Goal: Transaction & Acquisition: Purchase product/service

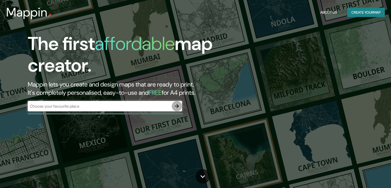
click at [178, 105] on icon "button" at bounding box center [177, 106] width 6 height 6
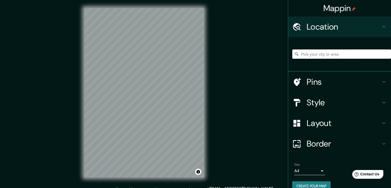
click at [345, 58] on input "Pick your city or area" at bounding box center [341, 53] width 99 height 9
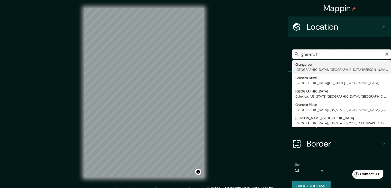
type input "granero hr"
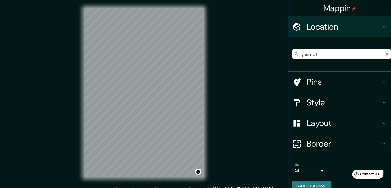
click at [385, 53] on icon "Clear" at bounding box center [386, 53] width 3 height 3
click at [327, 53] on input "Pick your city or area" at bounding box center [341, 53] width 99 height 9
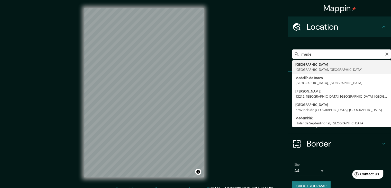
type input "[GEOGRAPHIC_DATA], [GEOGRAPHIC_DATA], [GEOGRAPHIC_DATA]"
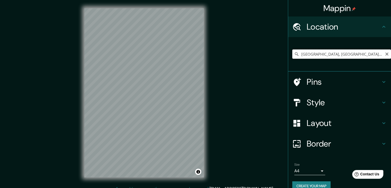
click at [322, 53] on input "[GEOGRAPHIC_DATA], [GEOGRAPHIC_DATA], [GEOGRAPHIC_DATA]" at bounding box center [341, 53] width 99 height 9
click at [385, 54] on icon "Clear" at bounding box center [386, 53] width 3 height 3
click at [385, 54] on input "[STREET_ADDRESS]" at bounding box center [341, 53] width 99 height 9
type input "[STREET_ADDRESS]"
click at [385, 54] on icon "Clear" at bounding box center [386, 53] width 3 height 3
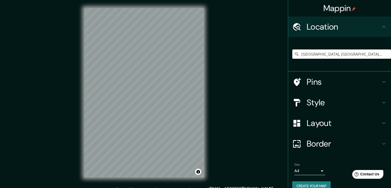
type input "[GEOGRAPHIC_DATA], [GEOGRAPHIC_DATA], [GEOGRAPHIC_DATA]"
click at [314, 99] on h4 "Style" at bounding box center [344, 102] width 74 height 10
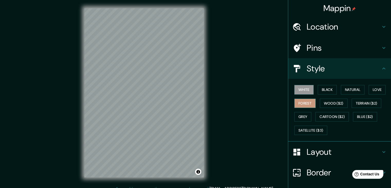
click at [303, 105] on button "Forest" at bounding box center [304, 103] width 21 height 10
click at [320, 153] on h4 "Layout" at bounding box center [344, 151] width 74 height 10
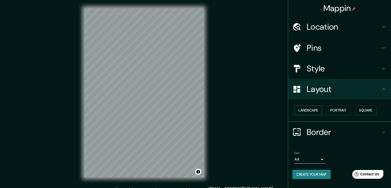
click at [308, 111] on button "Landscape" at bounding box center [308, 110] width 28 height 10
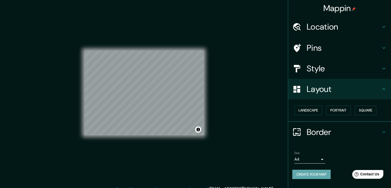
click at [315, 174] on button "Create your map" at bounding box center [311, 174] width 38 height 10
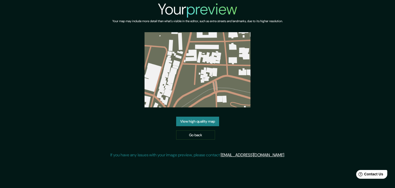
click at [202, 123] on link "View high quality map" at bounding box center [197, 121] width 43 height 10
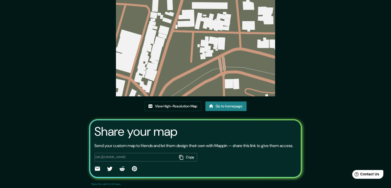
scroll to position [53, 0]
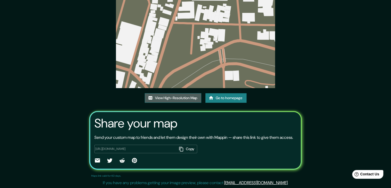
click at [183, 93] on link "View High-Resolution Map" at bounding box center [173, 98] width 57 height 10
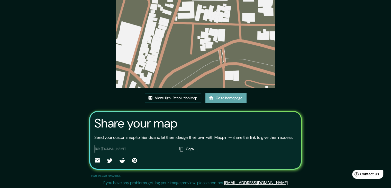
click at [226, 93] on link "Go to homepage" at bounding box center [225, 98] width 41 height 10
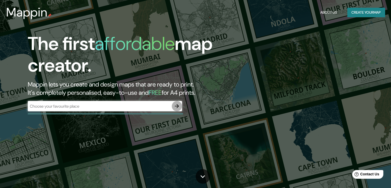
click at [176, 107] on icon "button" at bounding box center [177, 106] width 6 height 6
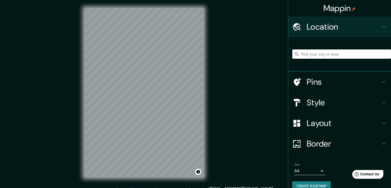
click at [360, 52] on input "Pick your city or area" at bounding box center [341, 53] width 99 height 9
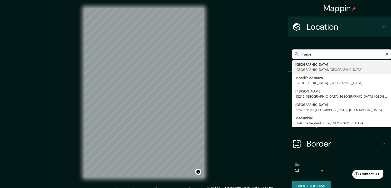
click at [319, 60] on div "mede Medellín Antioquia, Colombia Medellín de Bravo Estado de Veracruz, México …" at bounding box center [341, 54] width 99 height 26
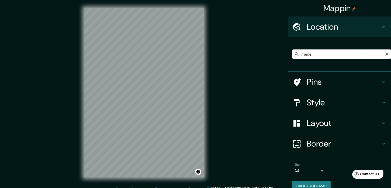
click at [325, 54] on input "mede" at bounding box center [341, 53] width 99 height 9
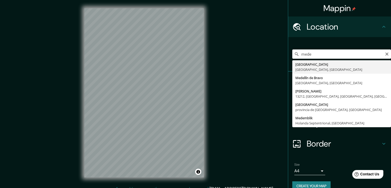
type input "[GEOGRAPHIC_DATA], [GEOGRAPHIC_DATA], [GEOGRAPHIC_DATA]"
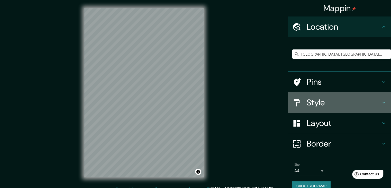
click at [324, 104] on h4 "Style" at bounding box center [344, 102] width 74 height 10
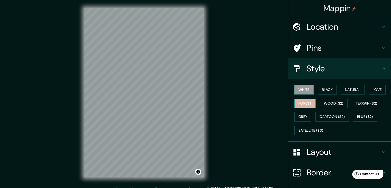
click at [307, 98] on button "Forest" at bounding box center [304, 103] width 21 height 10
click at [122, 187] on html "Mappin Location Medellín, Antioquia, Colombia Pins Style White Black Natural Lo…" at bounding box center [195, 94] width 391 height 188
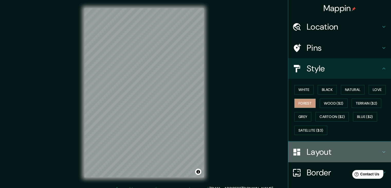
click at [309, 155] on h4 "Layout" at bounding box center [344, 151] width 74 height 10
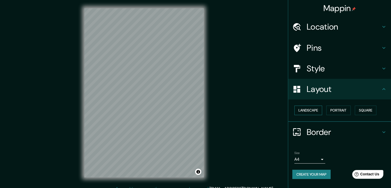
click at [307, 111] on button "Landscape" at bounding box center [308, 110] width 28 height 10
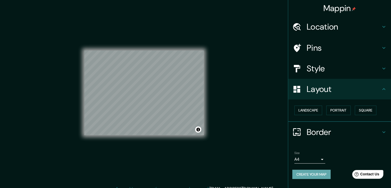
click at [317, 174] on button "Create your map" at bounding box center [311, 174] width 38 height 10
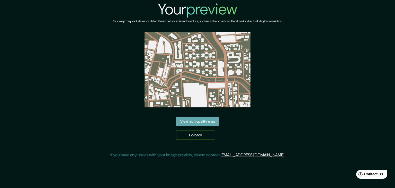
click at [204, 120] on link "View high quality map" at bounding box center [197, 121] width 43 height 10
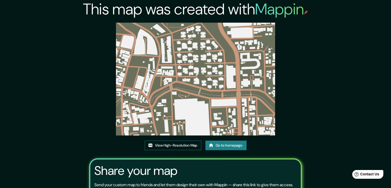
click at [184, 144] on link "View High-Resolution Map" at bounding box center [173, 145] width 57 height 10
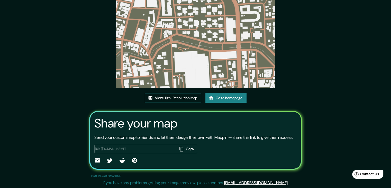
click at [219, 93] on link "Go to homepage" at bounding box center [225, 98] width 41 height 10
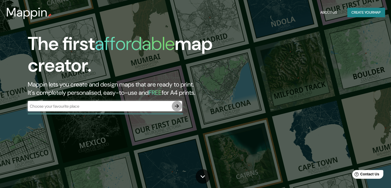
click at [176, 107] on icon "button" at bounding box center [177, 106] width 6 height 6
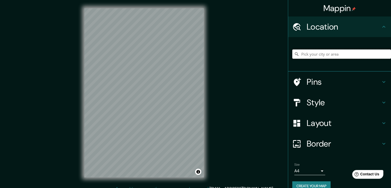
click at [351, 56] on input "Pick your city or area" at bounding box center [341, 53] width 99 height 9
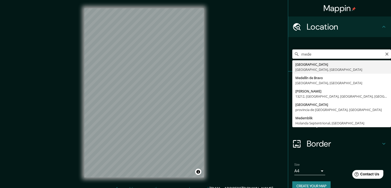
type input "[GEOGRAPHIC_DATA], [GEOGRAPHIC_DATA], [GEOGRAPHIC_DATA]"
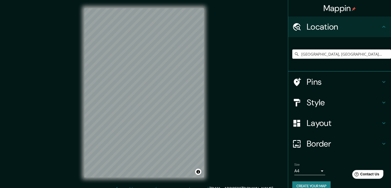
click at [328, 104] on h4 "Style" at bounding box center [344, 102] width 74 height 10
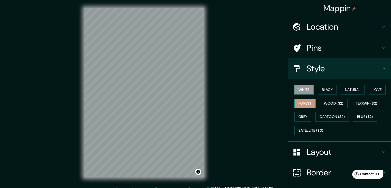
click at [303, 102] on button "Forest" at bounding box center [304, 103] width 21 height 10
click at [329, 69] on h4 "Style" at bounding box center [344, 68] width 74 height 10
click at [309, 159] on div "Layout" at bounding box center [339, 151] width 103 height 21
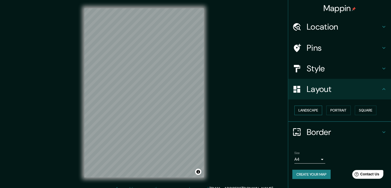
click at [306, 111] on button "Landscape" at bounding box center [308, 110] width 28 height 10
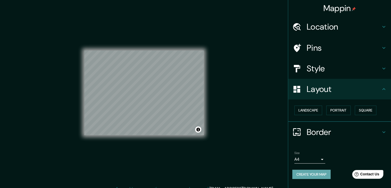
click at [315, 175] on button "Create your map" at bounding box center [311, 174] width 38 height 10
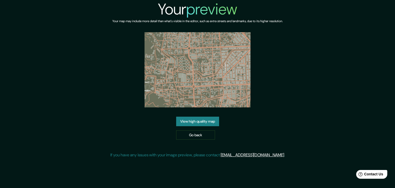
click at [210, 124] on link "View high quality map" at bounding box center [197, 121] width 43 height 10
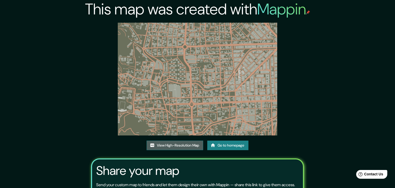
click at [179, 140] on link "View High-Resolution Map" at bounding box center [174, 145] width 57 height 10
click at [185, 140] on link "View High-Resolution Map" at bounding box center [174, 145] width 57 height 10
click at [217, 140] on link "Go to homepage" at bounding box center [227, 145] width 41 height 10
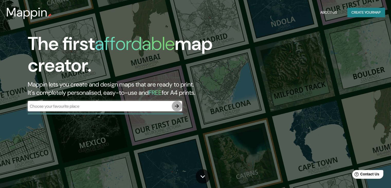
click at [181, 105] on button "button" at bounding box center [177, 106] width 10 height 10
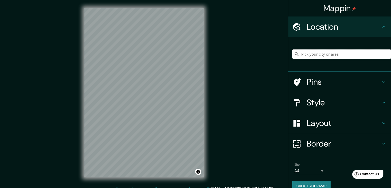
click at [334, 54] on input "Pick your city or area" at bounding box center [341, 53] width 99 height 9
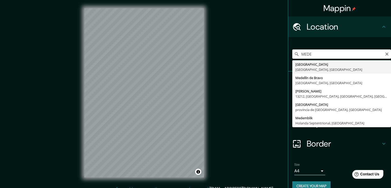
type input "[GEOGRAPHIC_DATA], [GEOGRAPHIC_DATA], [GEOGRAPHIC_DATA]"
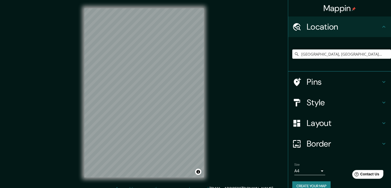
click at [331, 101] on h4 "Style" at bounding box center [344, 102] width 74 height 10
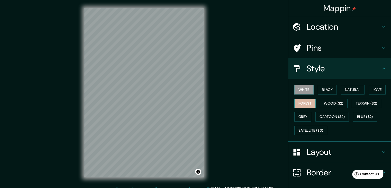
click at [303, 100] on button "Forest" at bounding box center [304, 103] width 21 height 10
click at [378, 63] on div "Style" at bounding box center [339, 68] width 103 height 21
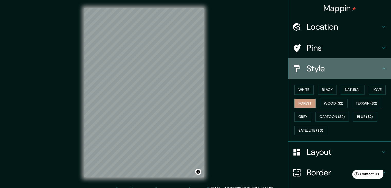
click at [369, 70] on h4 "Style" at bounding box center [344, 68] width 74 height 10
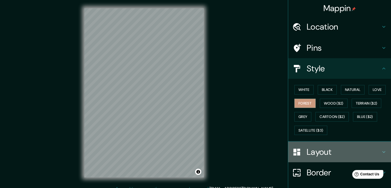
click at [309, 144] on div "Layout" at bounding box center [339, 151] width 103 height 21
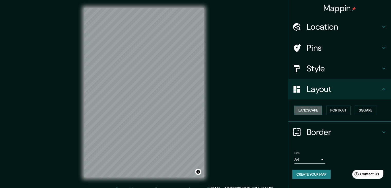
click at [304, 111] on button "Landscape" at bounding box center [308, 110] width 28 height 10
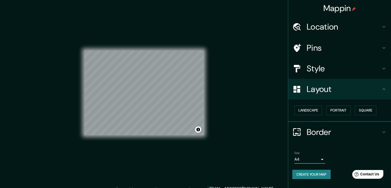
click at [311, 174] on button "Create your map" at bounding box center [311, 174] width 38 height 10
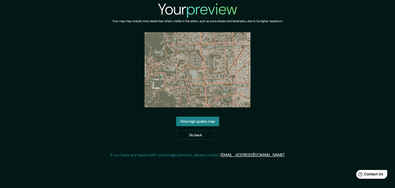
click at [208, 122] on link "View high quality map" at bounding box center [197, 121] width 43 height 10
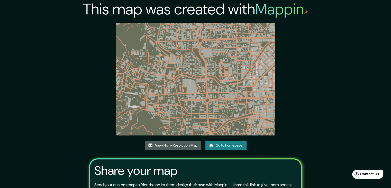
click at [189, 146] on link "View High-Resolution Map" at bounding box center [173, 145] width 57 height 10
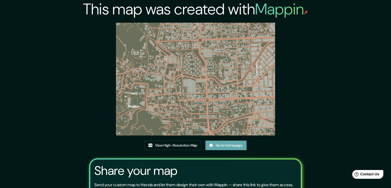
click at [230, 143] on link "Go to homepage" at bounding box center [225, 145] width 41 height 10
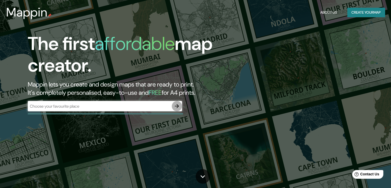
click at [177, 108] on icon "button" at bounding box center [177, 106] width 6 height 6
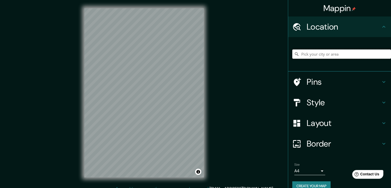
click at [361, 50] on input "Pick your city or area" at bounding box center [341, 53] width 99 height 9
type input "[GEOGRAPHIC_DATA], [GEOGRAPHIC_DATA], [GEOGRAPHIC_DATA]"
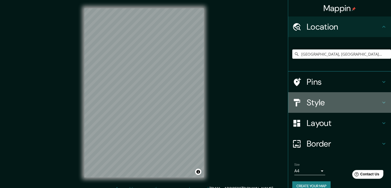
click at [347, 98] on h4 "Style" at bounding box center [344, 102] width 74 height 10
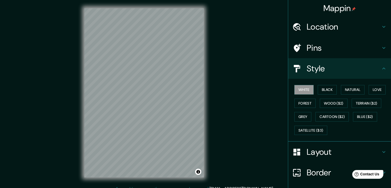
click at [329, 53] on div "Pins" at bounding box center [339, 48] width 103 height 21
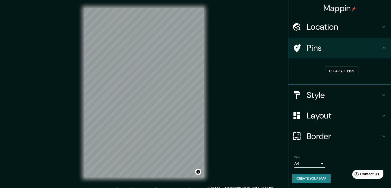
click at [307, 95] on h4 "Style" at bounding box center [344, 95] width 74 height 10
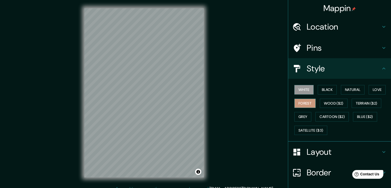
click at [303, 103] on button "Forest" at bounding box center [304, 103] width 21 height 10
click at [309, 159] on div "Layout" at bounding box center [339, 151] width 103 height 21
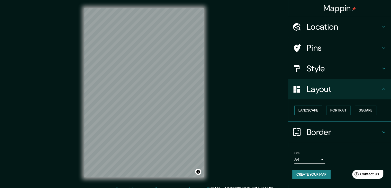
click at [304, 108] on button "Landscape" at bounding box center [308, 110] width 28 height 10
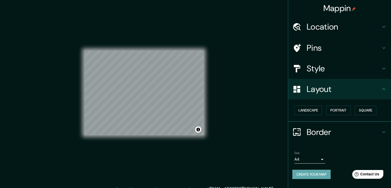
click at [317, 176] on button "Create your map" at bounding box center [311, 174] width 38 height 10
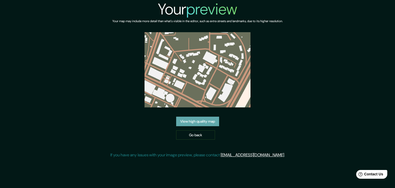
click at [216, 120] on link "View high quality map" at bounding box center [197, 121] width 43 height 10
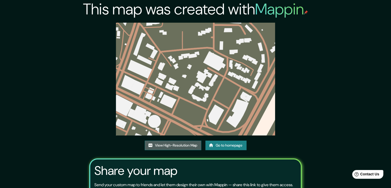
click at [186, 144] on link "View High-Resolution Map" at bounding box center [173, 145] width 57 height 10
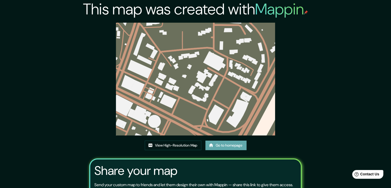
click at [231, 148] on link "Go to homepage" at bounding box center [225, 145] width 41 height 10
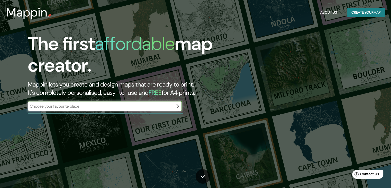
click at [174, 107] on icon "button" at bounding box center [177, 106] width 6 height 6
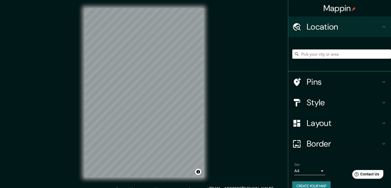
click at [319, 53] on input "Pick your city or area" at bounding box center [341, 53] width 99 height 9
type input "[GEOGRAPHIC_DATA], [GEOGRAPHIC_DATA], [GEOGRAPHIC_DATA]"
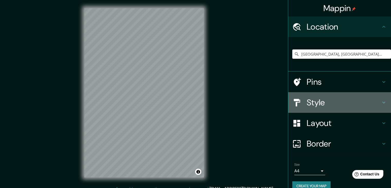
click at [332, 104] on h4 "Style" at bounding box center [344, 102] width 74 height 10
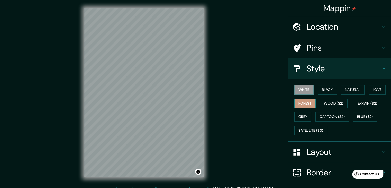
click at [307, 103] on button "Forest" at bounding box center [304, 103] width 21 height 10
click at [326, 67] on h4 "Style" at bounding box center [344, 68] width 74 height 10
click at [381, 66] on icon at bounding box center [384, 68] width 6 height 6
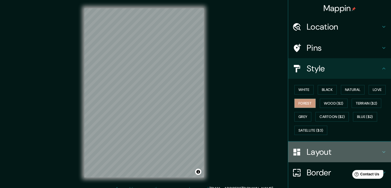
click at [327, 150] on h4 "Layout" at bounding box center [344, 151] width 74 height 10
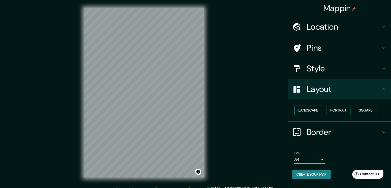
click at [302, 110] on button "Landscape" at bounding box center [308, 110] width 28 height 10
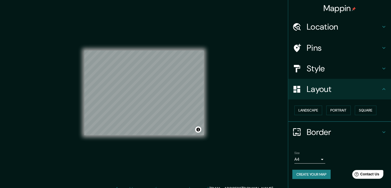
click at [160, 138] on div "© Mapbox © OpenStreetMap Improve this map" at bounding box center [144, 92] width 120 height 169
click at [317, 172] on button "Create your map" at bounding box center [311, 174] width 38 height 10
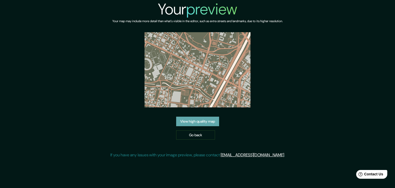
click at [195, 121] on link "View high quality map" at bounding box center [197, 121] width 43 height 10
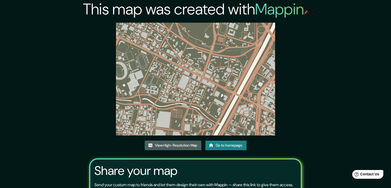
click at [184, 149] on link "View High-Resolution Map" at bounding box center [173, 145] width 57 height 10
click at [223, 147] on link "Go to homepage" at bounding box center [225, 145] width 41 height 10
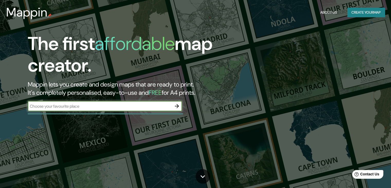
click at [180, 108] on button "button" at bounding box center [177, 106] width 10 height 10
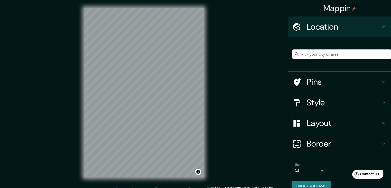
click at [331, 56] on input "Pick your city or area" at bounding box center [341, 53] width 99 height 9
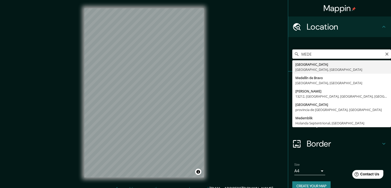
type input "[GEOGRAPHIC_DATA], [GEOGRAPHIC_DATA], [GEOGRAPHIC_DATA]"
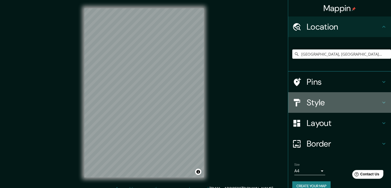
click at [312, 104] on h4 "Style" at bounding box center [344, 102] width 74 height 10
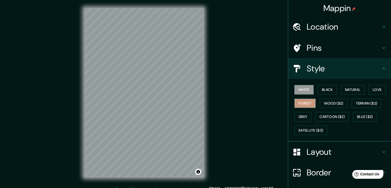
click at [306, 104] on button "Forest" at bounding box center [304, 103] width 21 height 10
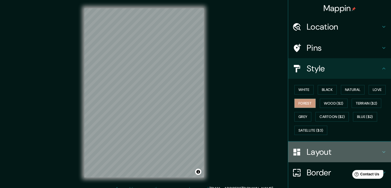
click at [320, 148] on h4 "Layout" at bounding box center [344, 151] width 74 height 10
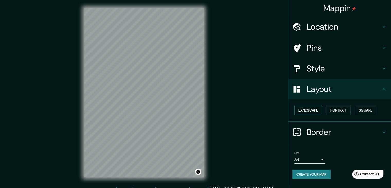
click at [307, 110] on button "Landscape" at bounding box center [308, 110] width 28 height 10
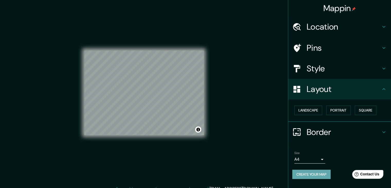
click at [317, 171] on button "Create your map" at bounding box center [311, 174] width 38 height 10
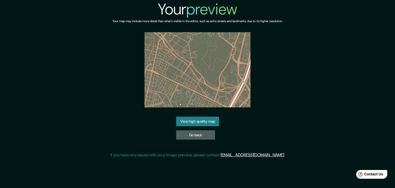
click at [204, 135] on link "Go back" at bounding box center [195, 135] width 39 height 10
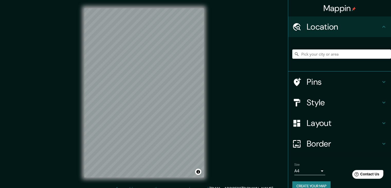
click at [326, 77] on h4 "Pins" at bounding box center [344, 82] width 74 height 10
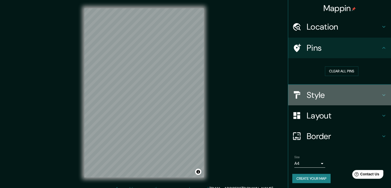
click at [320, 103] on div "Style" at bounding box center [339, 95] width 103 height 21
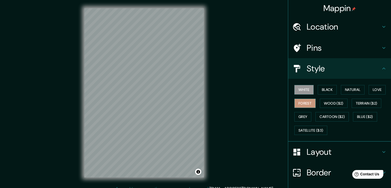
click at [305, 105] on button "Forest" at bounding box center [304, 103] width 21 height 10
click at [327, 26] on h4 "Location" at bounding box center [344, 27] width 74 height 10
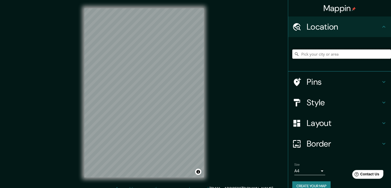
click at [340, 57] on input "Pick your city or area" at bounding box center [341, 53] width 99 height 9
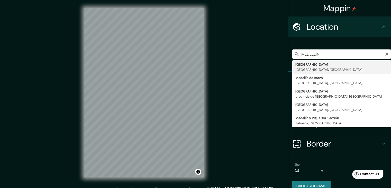
type input "[GEOGRAPHIC_DATA], [GEOGRAPHIC_DATA], [GEOGRAPHIC_DATA]"
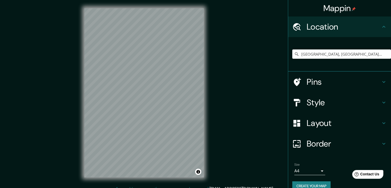
click at [331, 125] on h4 "Layout" at bounding box center [344, 123] width 74 height 10
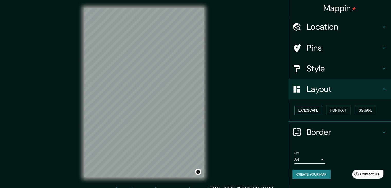
click at [305, 108] on button "Landscape" at bounding box center [308, 110] width 28 height 10
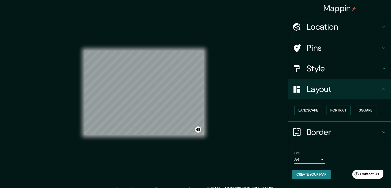
click at [201, 128] on div "© Mapbox © OpenStreetMap Improve this map" at bounding box center [144, 92] width 120 height 85
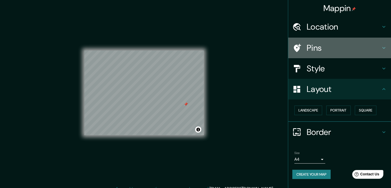
click at [323, 45] on h4 "Pins" at bounding box center [344, 48] width 74 height 10
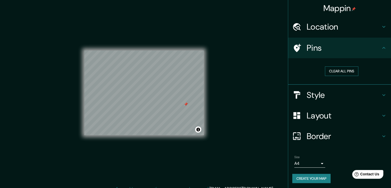
click at [331, 75] on button "Clear all pins" at bounding box center [341, 71] width 33 height 10
click at [317, 178] on button "Create your map" at bounding box center [311, 178] width 38 height 10
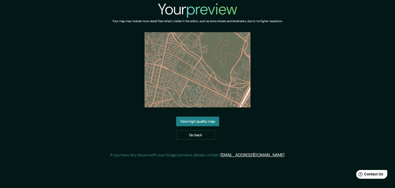
click at [216, 80] on img at bounding box center [197, 69] width 106 height 75
click at [195, 122] on link "View high quality map" at bounding box center [197, 121] width 43 height 10
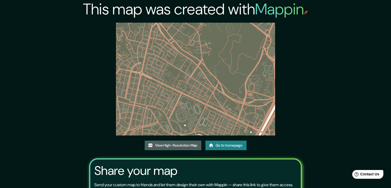
click at [190, 144] on link "View High-Resolution Map" at bounding box center [173, 145] width 57 height 10
click at [237, 149] on link "Go to homepage" at bounding box center [225, 145] width 41 height 10
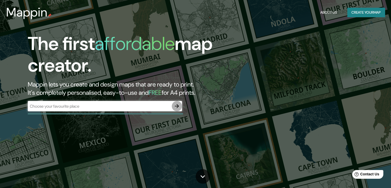
click at [176, 107] on icon "button" at bounding box center [177, 106] width 6 height 6
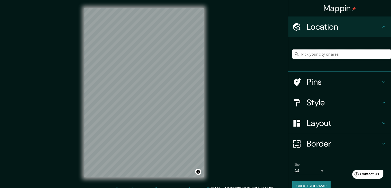
click at [353, 57] on input "Pick your city or area" at bounding box center [341, 53] width 99 height 9
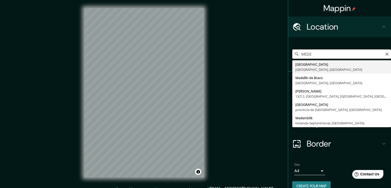
type input "[GEOGRAPHIC_DATA], [GEOGRAPHIC_DATA], [GEOGRAPHIC_DATA]"
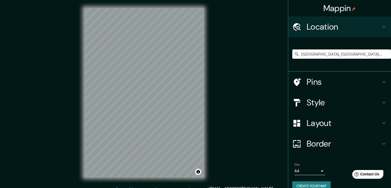
click at [328, 100] on h4 "Style" at bounding box center [344, 102] width 74 height 10
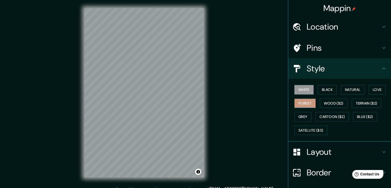
click at [305, 105] on button "Forest" at bounding box center [304, 103] width 21 height 10
click at [310, 150] on h4 "Layout" at bounding box center [344, 151] width 74 height 10
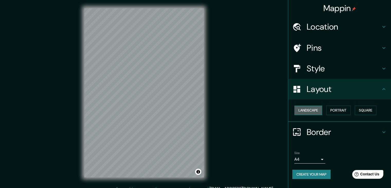
click at [309, 110] on button "Landscape" at bounding box center [308, 110] width 28 height 10
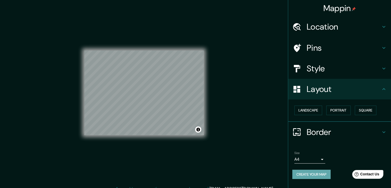
click at [308, 176] on button "Create your map" at bounding box center [311, 174] width 38 height 10
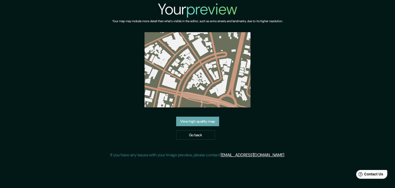
click at [192, 124] on link "View high quality map" at bounding box center [197, 121] width 43 height 10
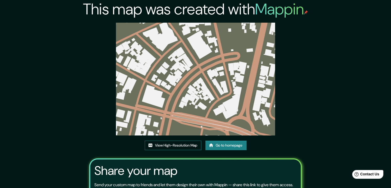
click at [186, 141] on link "View High-Resolution Map" at bounding box center [173, 145] width 57 height 10
click at [226, 143] on link "Go to homepage" at bounding box center [225, 145] width 41 height 10
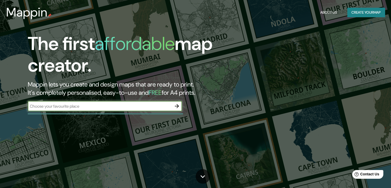
click at [174, 108] on icon "button" at bounding box center [177, 106] width 6 height 6
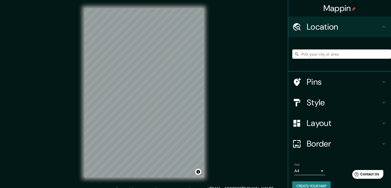
click at [330, 52] on input "Pick your city or area" at bounding box center [341, 53] width 99 height 9
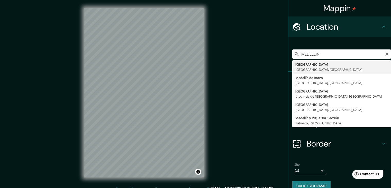
type input "[GEOGRAPHIC_DATA], [GEOGRAPHIC_DATA], [GEOGRAPHIC_DATA]"
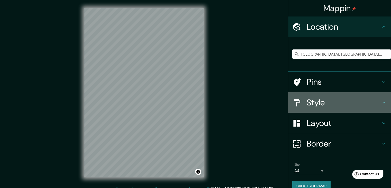
click at [312, 108] on div "Style" at bounding box center [339, 102] width 103 height 21
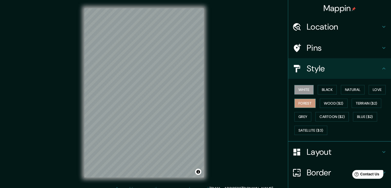
click at [302, 105] on button "Forest" at bounding box center [304, 103] width 21 height 10
click at [376, 72] on h4 "Style" at bounding box center [344, 68] width 74 height 10
click at [316, 151] on h4 "Layout" at bounding box center [344, 151] width 74 height 10
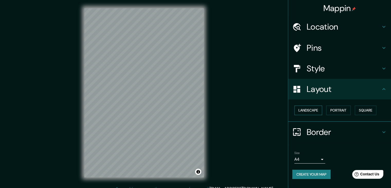
click at [316, 110] on button "Landscape" at bounding box center [308, 110] width 28 height 10
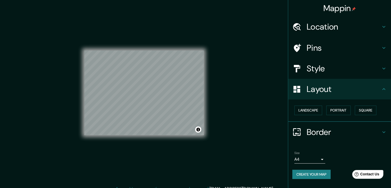
click at [123, 136] on div "© Mapbox © OpenStreetMap Improve this map" at bounding box center [144, 92] width 120 height 169
click at [312, 109] on button "Landscape" at bounding box center [308, 110] width 28 height 10
click at [324, 176] on button "Create your map" at bounding box center [311, 174] width 38 height 10
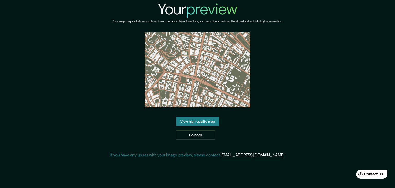
click at [208, 122] on link "View high quality map" at bounding box center [197, 121] width 43 height 10
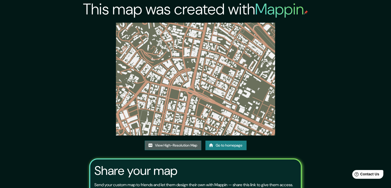
click at [193, 145] on link "View High-Resolution Map" at bounding box center [173, 145] width 57 height 10
click at [237, 145] on link "Go to homepage" at bounding box center [225, 145] width 41 height 10
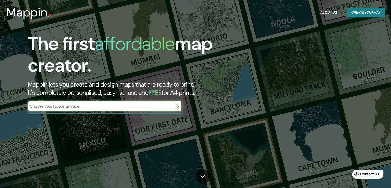
click at [177, 105] on icon "button" at bounding box center [177, 106] width 6 height 6
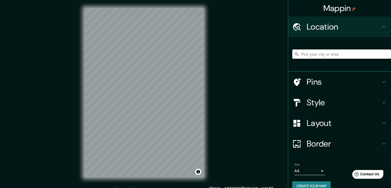
click at [309, 55] on input "Pick your city or area" at bounding box center [341, 53] width 99 height 9
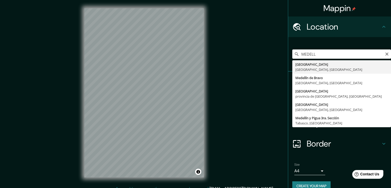
type input "[GEOGRAPHIC_DATA], [GEOGRAPHIC_DATA], [GEOGRAPHIC_DATA]"
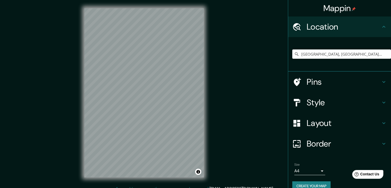
click at [307, 100] on h4 "Style" at bounding box center [344, 102] width 74 height 10
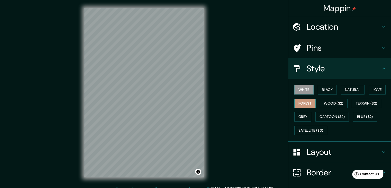
click at [305, 102] on button "Forest" at bounding box center [304, 103] width 21 height 10
click at [316, 148] on h4 "Layout" at bounding box center [344, 151] width 74 height 10
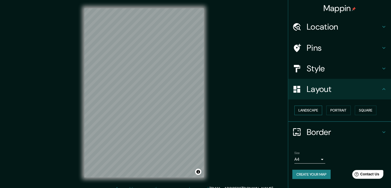
click at [311, 113] on button "Landscape" at bounding box center [308, 110] width 28 height 10
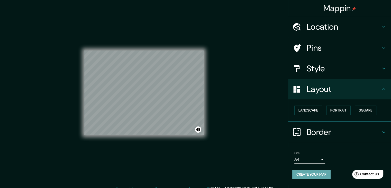
click at [313, 172] on button "Create your map" at bounding box center [311, 174] width 38 height 10
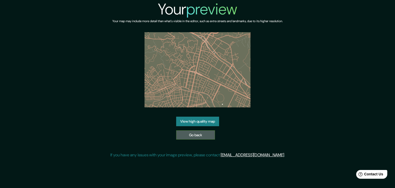
click at [194, 137] on link "Go back" at bounding box center [195, 135] width 39 height 10
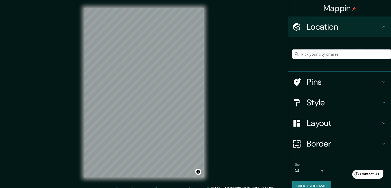
click at [326, 54] on input "Pick your city or area" at bounding box center [341, 53] width 99 height 9
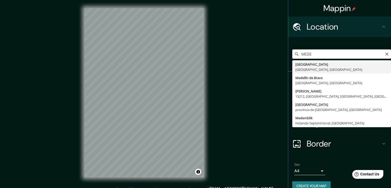
type input "[GEOGRAPHIC_DATA], [GEOGRAPHIC_DATA], [GEOGRAPHIC_DATA]"
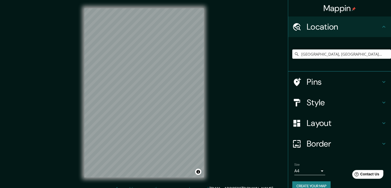
click at [323, 102] on h4 "Style" at bounding box center [344, 102] width 74 height 10
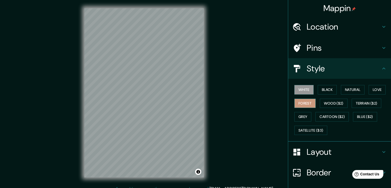
click at [302, 100] on button "Forest" at bounding box center [304, 103] width 21 height 10
click at [317, 71] on h4 "Style" at bounding box center [344, 68] width 74 height 10
click at [327, 150] on h4 "Layout" at bounding box center [344, 151] width 74 height 10
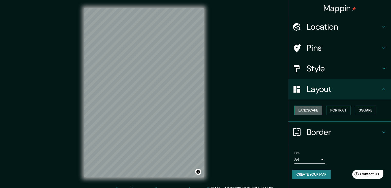
click at [308, 112] on button "Landscape" at bounding box center [308, 110] width 28 height 10
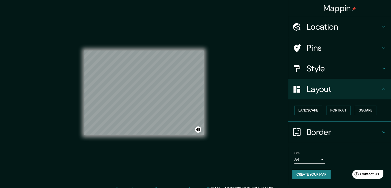
click at [322, 172] on button "Create your map" at bounding box center [311, 174] width 38 height 10
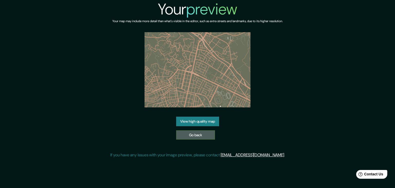
click at [201, 134] on link "Go back" at bounding box center [195, 135] width 39 height 10
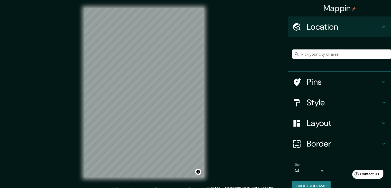
click at [378, 52] on input "Pick your city or area" at bounding box center [341, 53] width 99 height 9
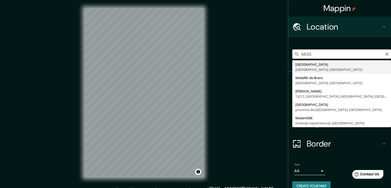
type input "[GEOGRAPHIC_DATA], [GEOGRAPHIC_DATA], [GEOGRAPHIC_DATA]"
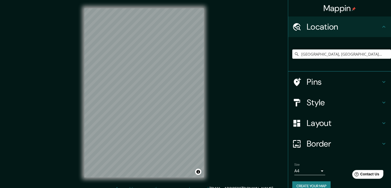
click at [315, 104] on h4 "Style" at bounding box center [344, 102] width 74 height 10
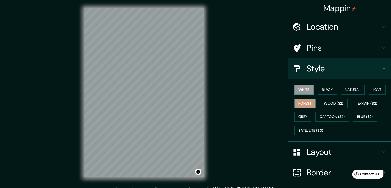
click at [296, 102] on button "Forest" at bounding box center [304, 103] width 21 height 10
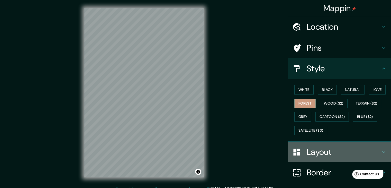
click at [314, 152] on h4 "Layout" at bounding box center [344, 151] width 74 height 10
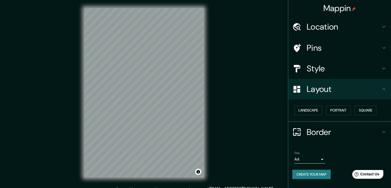
click at [306, 103] on div "Landscape Portrait Square" at bounding box center [341, 110] width 99 height 14
click at [308, 107] on button "Landscape" at bounding box center [308, 110] width 28 height 10
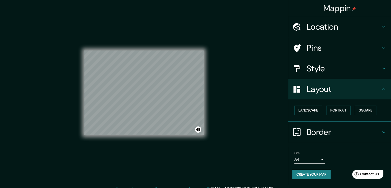
click at [205, 146] on div "© Mapbox © OpenStreetMap Improve this map" at bounding box center [144, 92] width 136 height 185
click at [322, 174] on button "Create your map" at bounding box center [311, 174] width 38 height 10
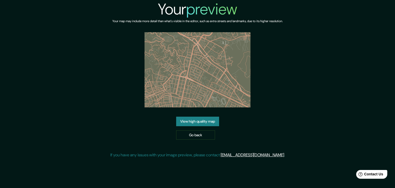
click at [214, 124] on link "View high quality map" at bounding box center [197, 121] width 43 height 10
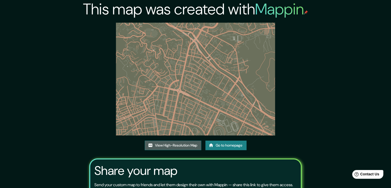
click at [191, 145] on link "View High-Resolution Map" at bounding box center [173, 145] width 57 height 10
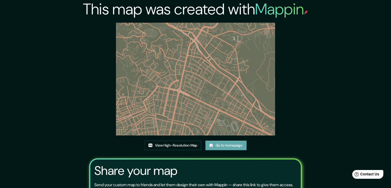
click at [220, 144] on link "Go to homepage" at bounding box center [225, 145] width 41 height 10
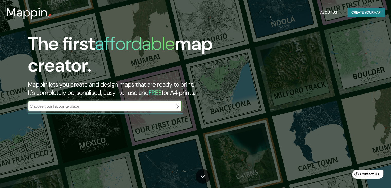
click at [176, 108] on icon "button" at bounding box center [177, 106] width 6 height 6
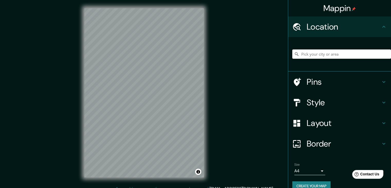
click at [327, 54] on input "Pick your city or area" at bounding box center [341, 53] width 99 height 9
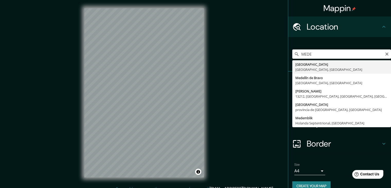
type input "[GEOGRAPHIC_DATA], [GEOGRAPHIC_DATA], [GEOGRAPHIC_DATA]"
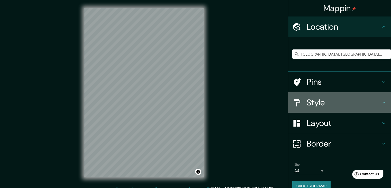
click at [312, 107] on h4 "Style" at bounding box center [344, 102] width 74 height 10
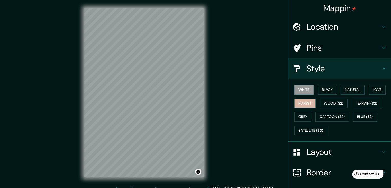
click at [305, 103] on button "Forest" at bounding box center [304, 103] width 21 height 10
click at [321, 146] on h4 "Layout" at bounding box center [344, 151] width 74 height 10
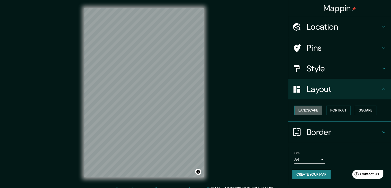
click at [310, 107] on button "Landscape" at bounding box center [308, 110] width 28 height 10
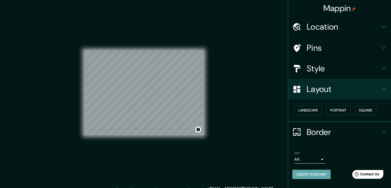
click at [310, 174] on button "Create your map" at bounding box center [311, 174] width 38 height 10
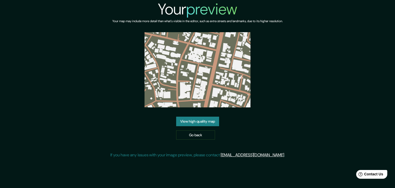
click at [208, 120] on link "View high quality map" at bounding box center [197, 121] width 43 height 10
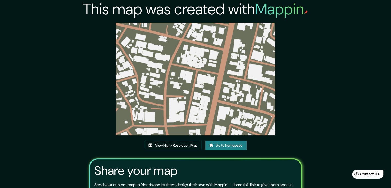
click at [185, 146] on link "View High-Resolution Map" at bounding box center [173, 145] width 57 height 10
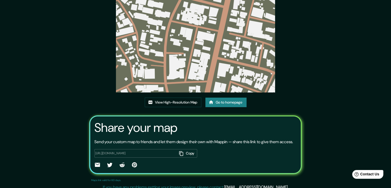
scroll to position [53, 0]
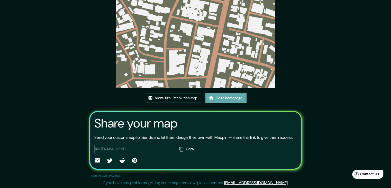
click at [233, 93] on link "Go to homepage" at bounding box center [225, 98] width 41 height 10
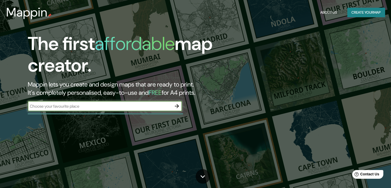
click at [112, 102] on div "​" at bounding box center [105, 106] width 154 height 10
type input "MEDE"
click at [177, 106] on icon "button" at bounding box center [177, 106] width 6 height 6
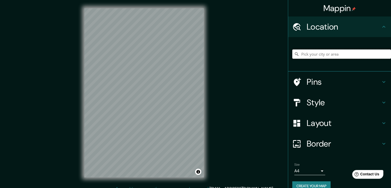
click at [355, 52] on input "Pick your city or area" at bounding box center [341, 53] width 99 height 9
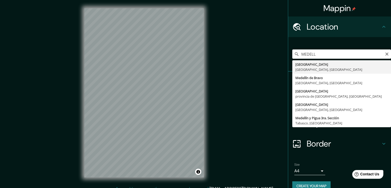
type input "[GEOGRAPHIC_DATA], [GEOGRAPHIC_DATA], [GEOGRAPHIC_DATA]"
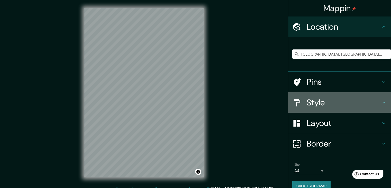
click at [314, 100] on h4 "Style" at bounding box center [344, 102] width 74 height 10
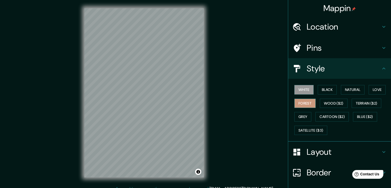
click at [303, 102] on button "Forest" at bounding box center [304, 103] width 21 height 10
click at [309, 153] on h4 "Layout" at bounding box center [344, 151] width 74 height 10
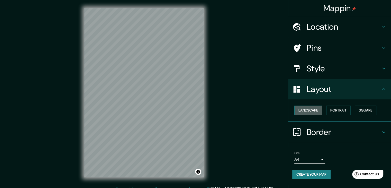
click at [305, 109] on button "Landscape" at bounding box center [308, 110] width 28 height 10
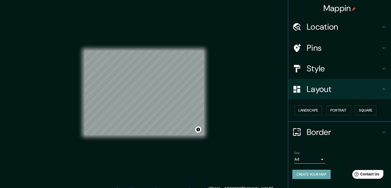
click at [300, 175] on button "Create your map" at bounding box center [311, 174] width 38 height 10
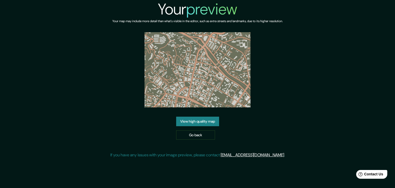
click at [212, 127] on div "View high quality map Go back" at bounding box center [197, 127] width 43 height 23
click at [201, 124] on link "View high quality map" at bounding box center [197, 121] width 43 height 10
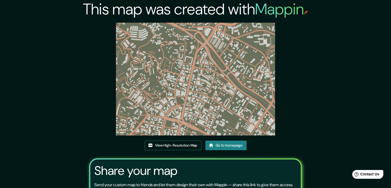
click at [181, 146] on link "View High-Resolution Map" at bounding box center [173, 145] width 57 height 10
click at [230, 148] on link "Go to homepage" at bounding box center [225, 145] width 41 height 10
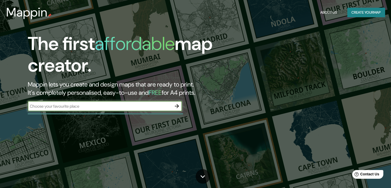
click at [178, 106] on icon "button" at bounding box center [177, 106] width 6 height 6
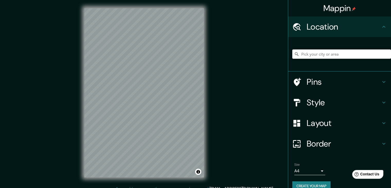
click at [361, 55] on input "Pick your city or area" at bounding box center [341, 53] width 99 height 9
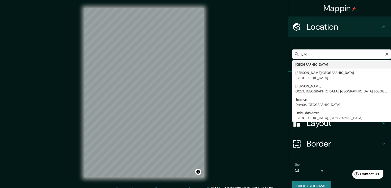
type input "E"
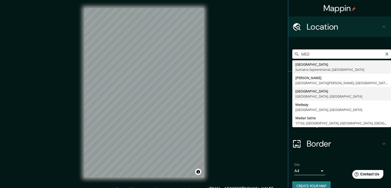
type input "[GEOGRAPHIC_DATA], [GEOGRAPHIC_DATA], [GEOGRAPHIC_DATA]"
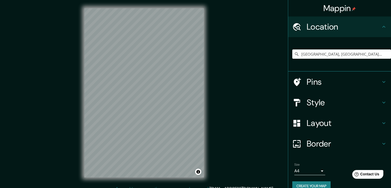
click at [322, 102] on h4 "Style" at bounding box center [344, 102] width 74 height 10
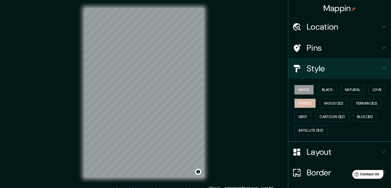
click at [306, 103] on button "Forest" at bounding box center [304, 103] width 21 height 10
click at [321, 151] on h4 "Layout" at bounding box center [344, 151] width 74 height 10
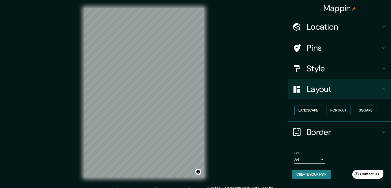
click at [306, 111] on button "Landscape" at bounding box center [308, 110] width 28 height 10
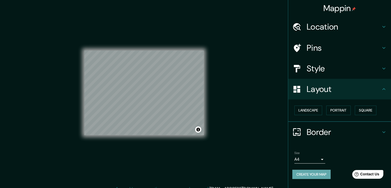
click at [306, 176] on button "Create your map" at bounding box center [311, 174] width 38 height 10
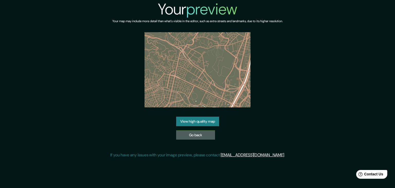
click at [209, 136] on link "Go back" at bounding box center [195, 135] width 39 height 10
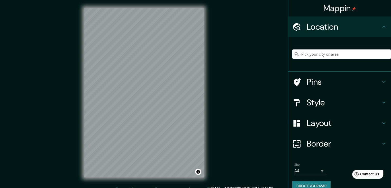
click at [372, 52] on input "Pick your city or area" at bounding box center [341, 53] width 99 height 9
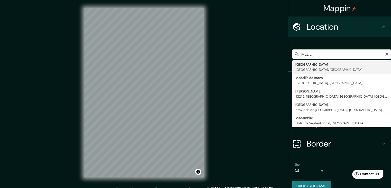
type input "[GEOGRAPHIC_DATA], [GEOGRAPHIC_DATA], [GEOGRAPHIC_DATA]"
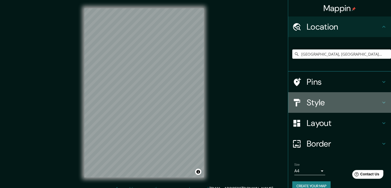
click at [321, 103] on h4 "Style" at bounding box center [344, 102] width 74 height 10
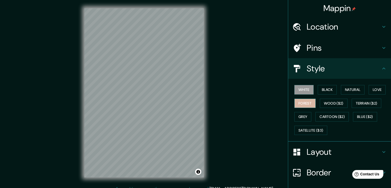
click at [306, 104] on button "Forest" at bounding box center [304, 103] width 21 height 10
click at [308, 154] on h4 "Layout" at bounding box center [344, 151] width 74 height 10
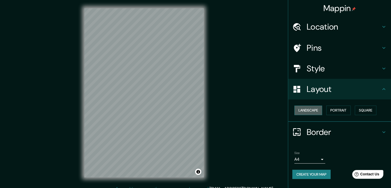
click at [308, 109] on button "Landscape" at bounding box center [308, 110] width 28 height 10
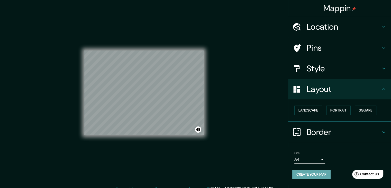
click at [319, 172] on button "Create your map" at bounding box center [311, 174] width 38 height 10
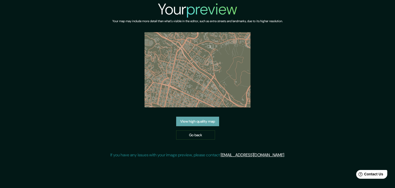
click at [207, 122] on link "View high quality map" at bounding box center [197, 121] width 43 height 10
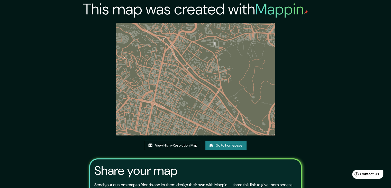
click at [198, 145] on link "View High-Resolution Map" at bounding box center [173, 145] width 57 height 10
click at [223, 147] on link "Go to homepage" at bounding box center [225, 145] width 41 height 10
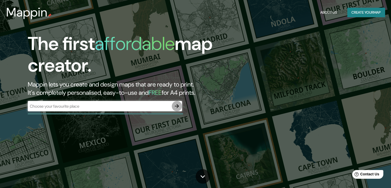
click at [177, 106] on icon "button" at bounding box center [177, 106] width 6 height 6
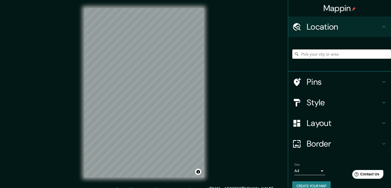
click at [328, 103] on h4 "Style" at bounding box center [344, 102] width 74 height 10
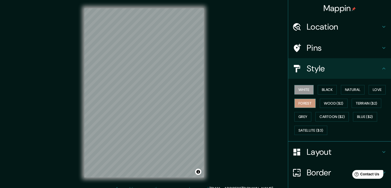
click at [307, 100] on button "Forest" at bounding box center [304, 103] width 21 height 10
click at [307, 74] on div "Style" at bounding box center [339, 68] width 103 height 21
click at [345, 29] on h4 "Location" at bounding box center [344, 27] width 74 height 10
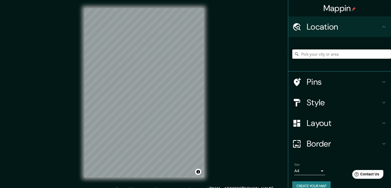
click at [343, 52] on input "Pick your city or area" at bounding box center [341, 53] width 99 height 9
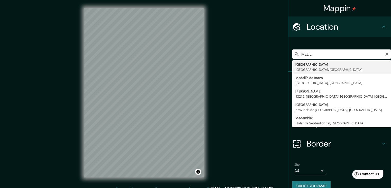
type input "Medellín, Antioquia, Colombia"
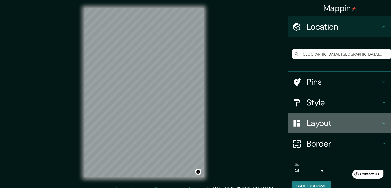
click at [330, 125] on h4 "Layout" at bounding box center [344, 123] width 74 height 10
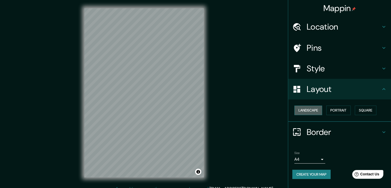
click at [316, 109] on button "Landscape" at bounding box center [308, 110] width 28 height 10
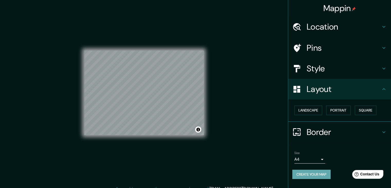
click at [329, 173] on button "Create your map" at bounding box center [311, 174] width 38 height 10
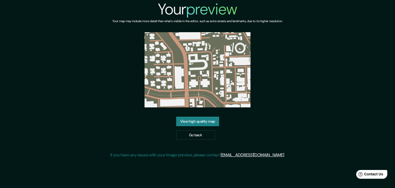
click at [199, 125] on link "View high quality map" at bounding box center [197, 121] width 43 height 10
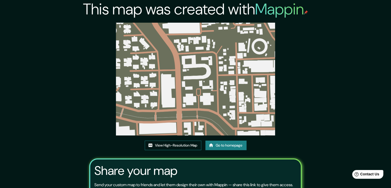
click at [175, 144] on link "View High-Resolution Map" at bounding box center [173, 145] width 57 height 10
click at [184, 146] on link "View High-Resolution Map" at bounding box center [173, 145] width 57 height 10
click at [237, 148] on link "Go to homepage" at bounding box center [225, 145] width 41 height 10
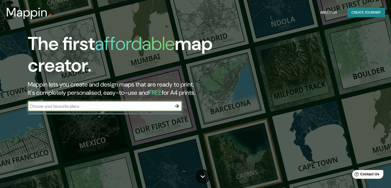
click at [178, 105] on icon "button" at bounding box center [177, 106] width 6 height 6
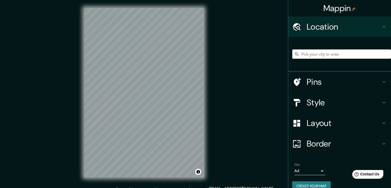
click at [333, 61] on div at bounding box center [341, 54] width 99 height 26
click at [324, 55] on input "Pick your city or area" at bounding box center [341, 53] width 99 height 9
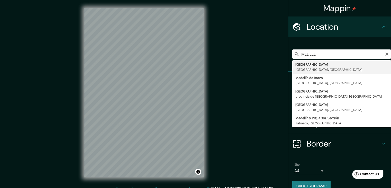
type input "Medellín, Antioquia, Colombia"
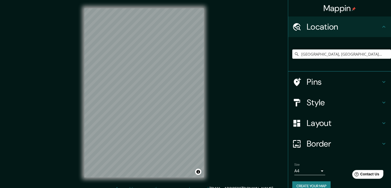
click at [328, 101] on h4 "Style" at bounding box center [344, 102] width 74 height 10
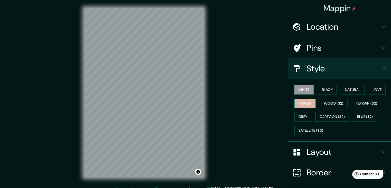
click at [305, 98] on button "Forest" at bounding box center [304, 103] width 21 height 10
click at [298, 153] on div at bounding box center [299, 151] width 14 height 9
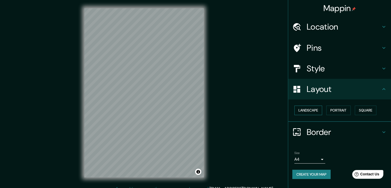
click at [306, 108] on button "Landscape" at bounding box center [308, 110] width 28 height 10
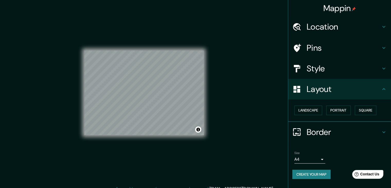
click at [324, 173] on button "Create your map" at bounding box center [311, 174] width 38 height 10
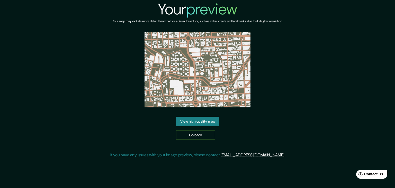
click at [212, 121] on link "View high quality map" at bounding box center [197, 121] width 43 height 10
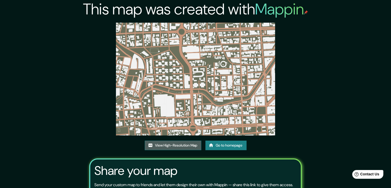
click at [192, 146] on link "View High-Resolution Map" at bounding box center [173, 145] width 57 height 10
click at [237, 142] on link "Go to homepage" at bounding box center [225, 145] width 41 height 10
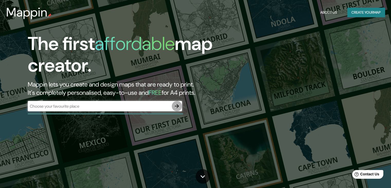
click at [178, 108] on icon "button" at bounding box center [177, 106] width 6 height 6
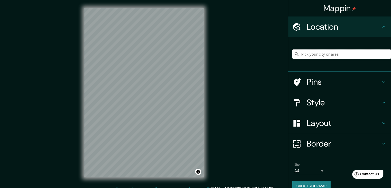
click at [350, 56] on input "Pick your city or area" at bounding box center [341, 53] width 99 height 9
click at [330, 59] on div "MEDE Medellín Antioquia, Colombia Medellín de Bravo Estado de Veracruz, México …" at bounding box center [341, 54] width 99 height 26
click at [319, 45] on div "MEDE Medellín Antioquia, Colombia Medellín de Bravo Estado de Veracruz, México …" at bounding box center [341, 54] width 99 height 26
click at [322, 50] on input "MEDE" at bounding box center [341, 53] width 99 height 9
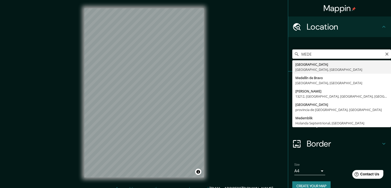
type input "Medellín, Antioquia, Colombia"
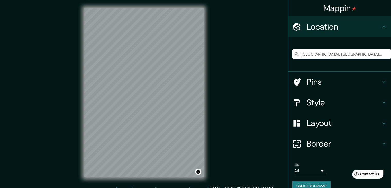
click at [313, 105] on h4 "Style" at bounding box center [344, 102] width 74 height 10
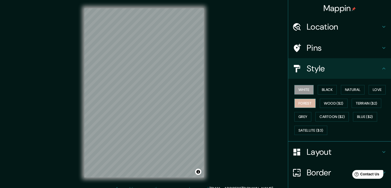
click at [299, 99] on button "Forest" at bounding box center [304, 103] width 21 height 10
click at [314, 155] on h4 "Layout" at bounding box center [344, 151] width 74 height 10
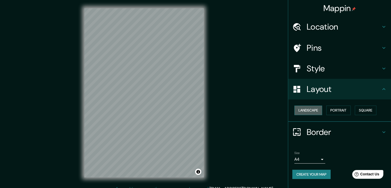
click at [311, 109] on button "Landscape" at bounding box center [308, 110] width 28 height 10
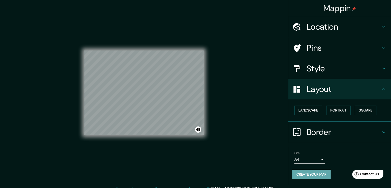
click at [318, 174] on button "Create your map" at bounding box center [311, 174] width 38 height 10
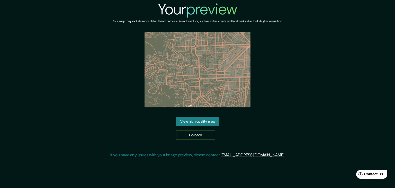
click at [198, 122] on link "View high quality map" at bounding box center [197, 121] width 43 height 10
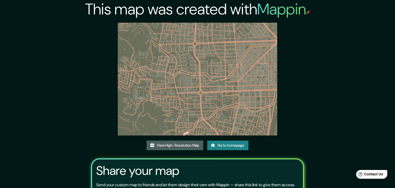
click at [185, 140] on link "View High-Resolution Map" at bounding box center [174, 145] width 57 height 10
